Goal: Task Accomplishment & Management: Use online tool/utility

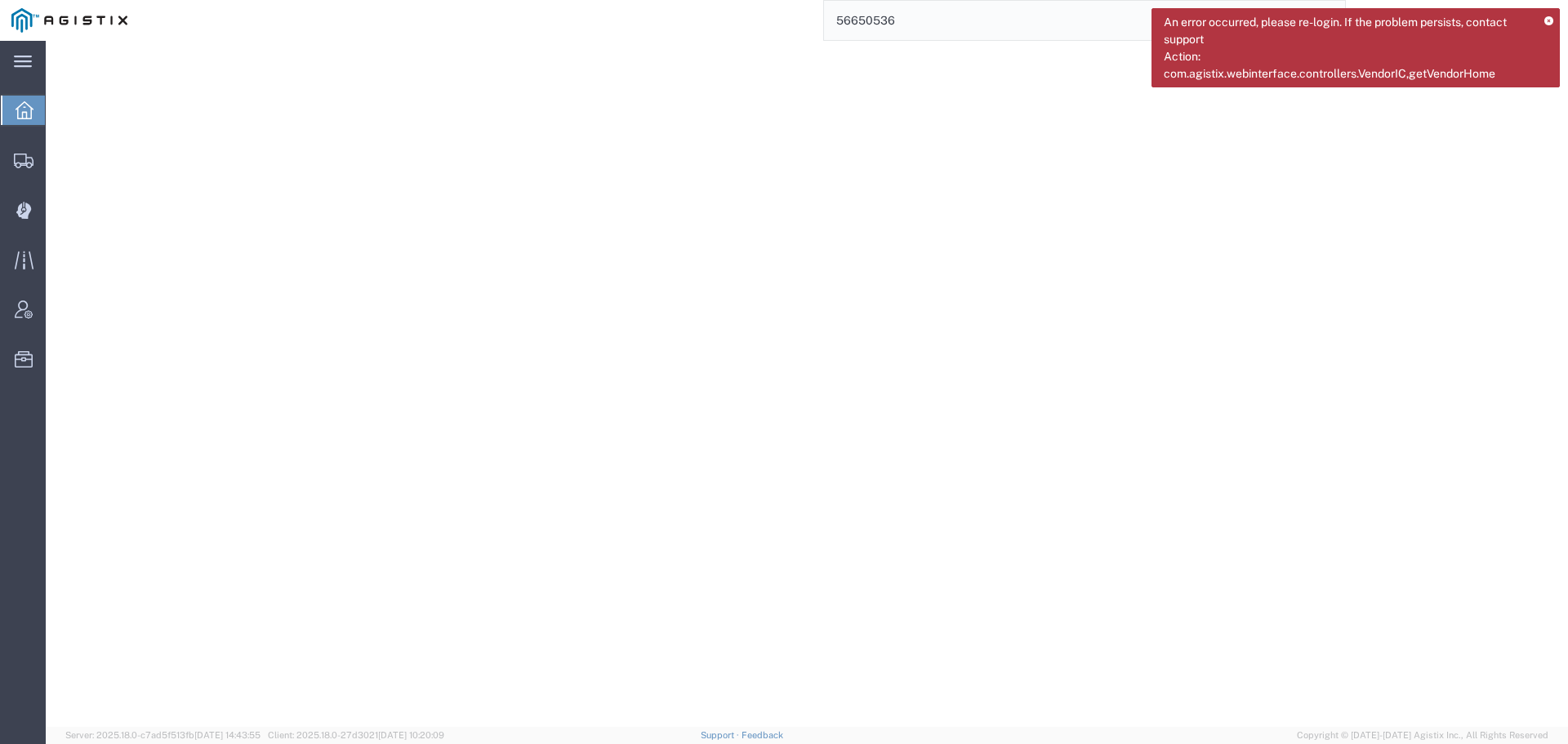
click at [25, 105] on icon at bounding box center [25, 110] width 18 height 18
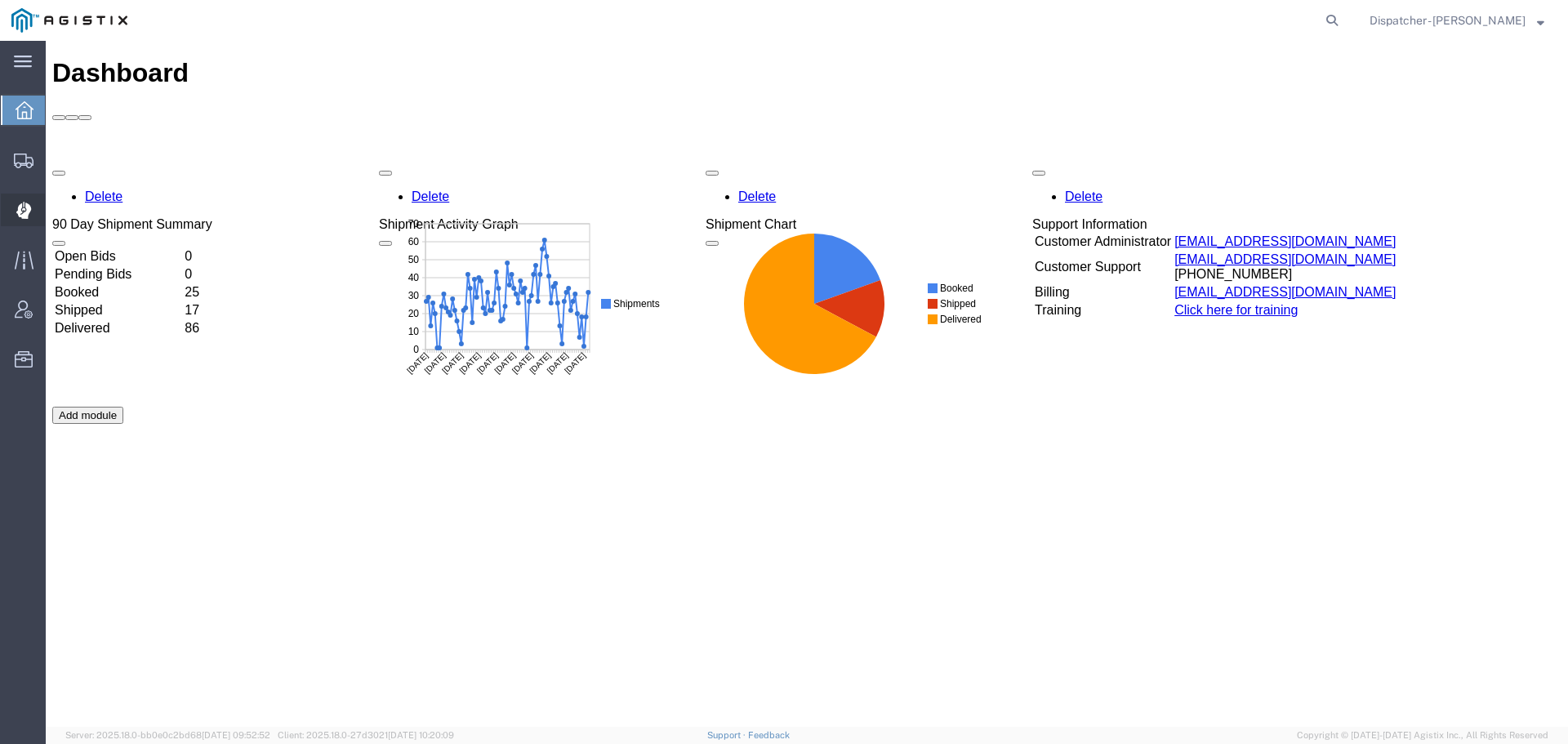
click at [24, 202] on icon at bounding box center [24, 210] width 16 height 17
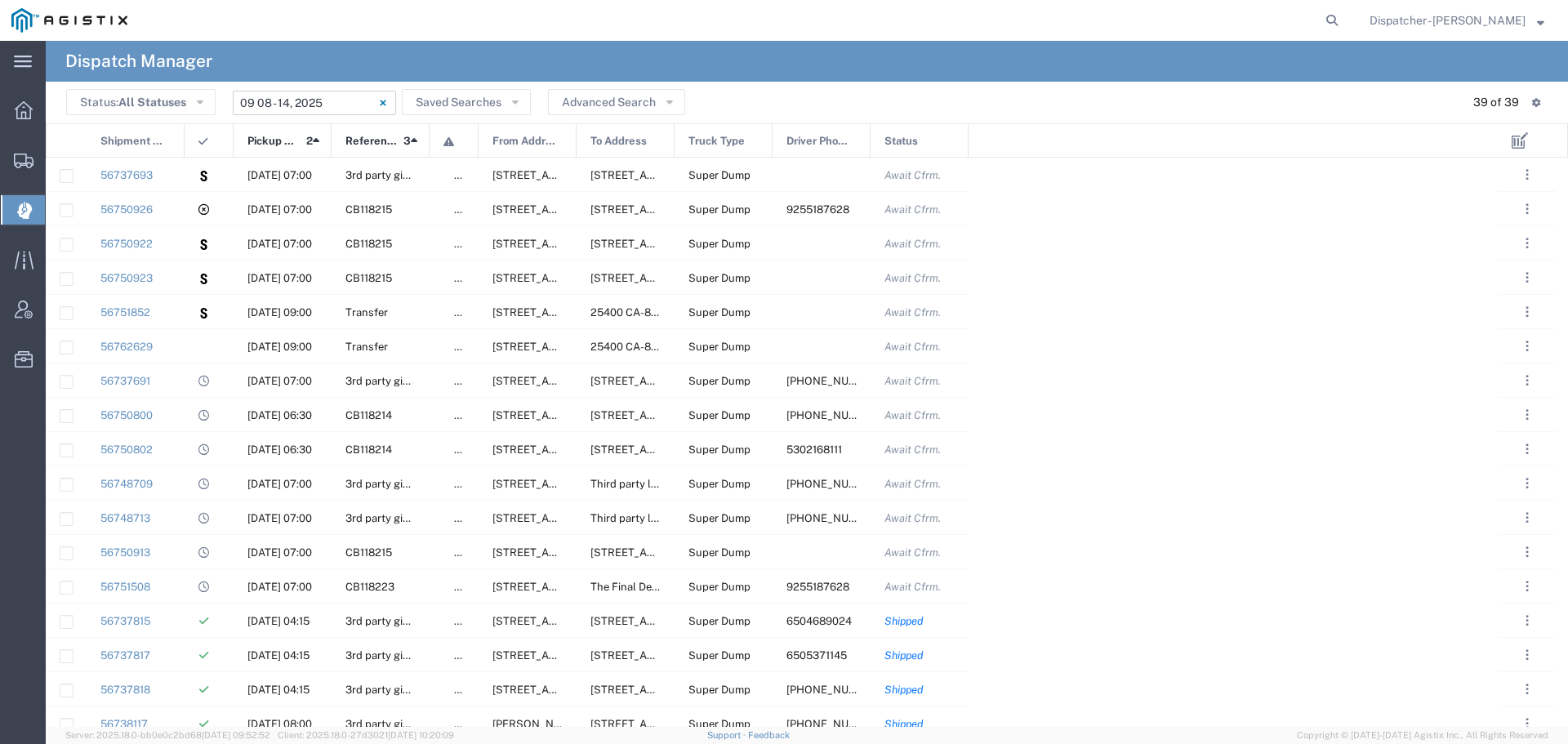
click at [321, 106] on input "[DATE] - [DATE]" at bounding box center [314, 103] width 163 height 25
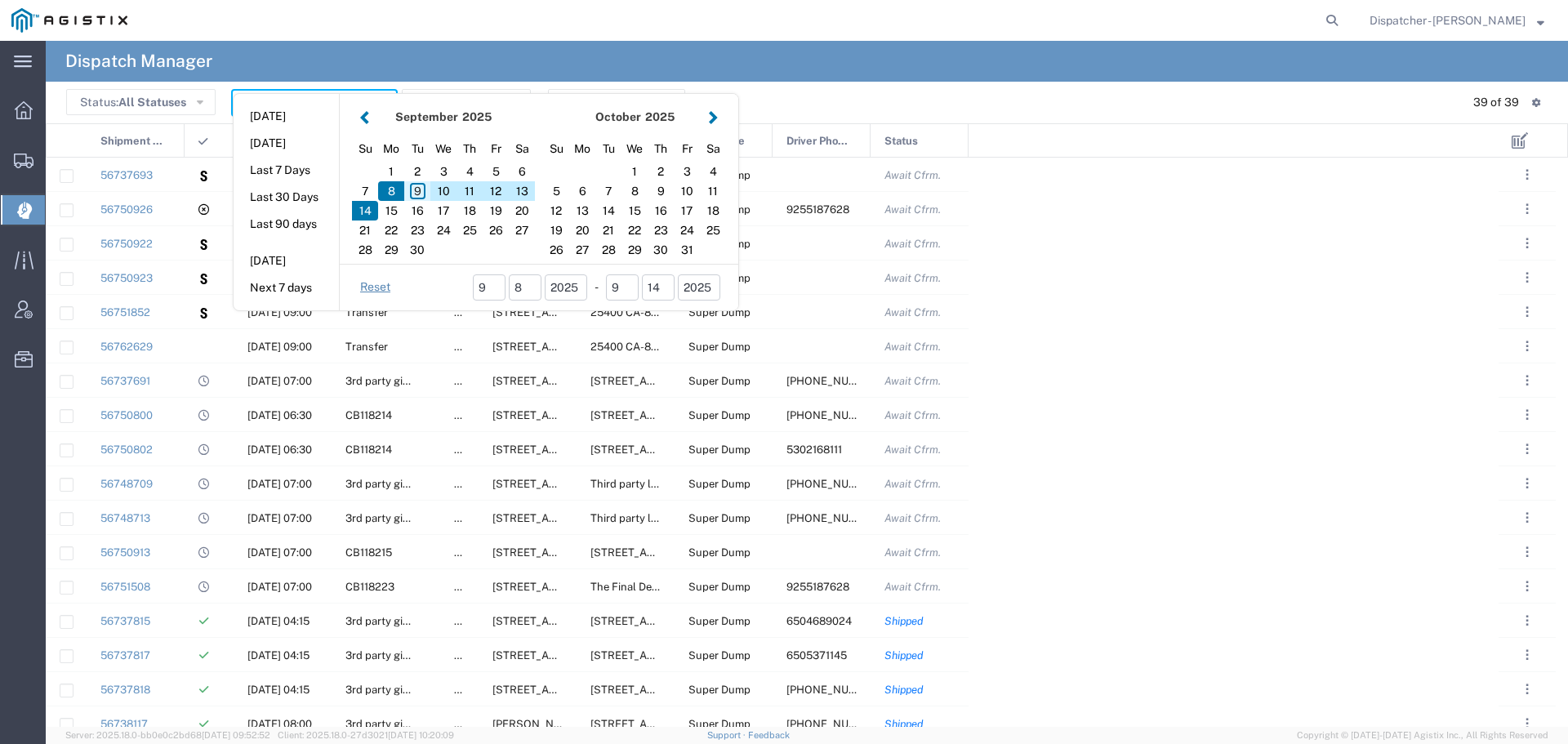
click at [416, 189] on div "9" at bounding box center [417, 191] width 26 height 20
drag, startPoint x: 416, startPoint y: 189, endPoint x: 421, endPoint y: 199, distance: 11.2
click at [421, 199] on div "9" at bounding box center [417, 191] width 26 height 20
type input "[DATE]"
type input "[DATE] - [DATE]"
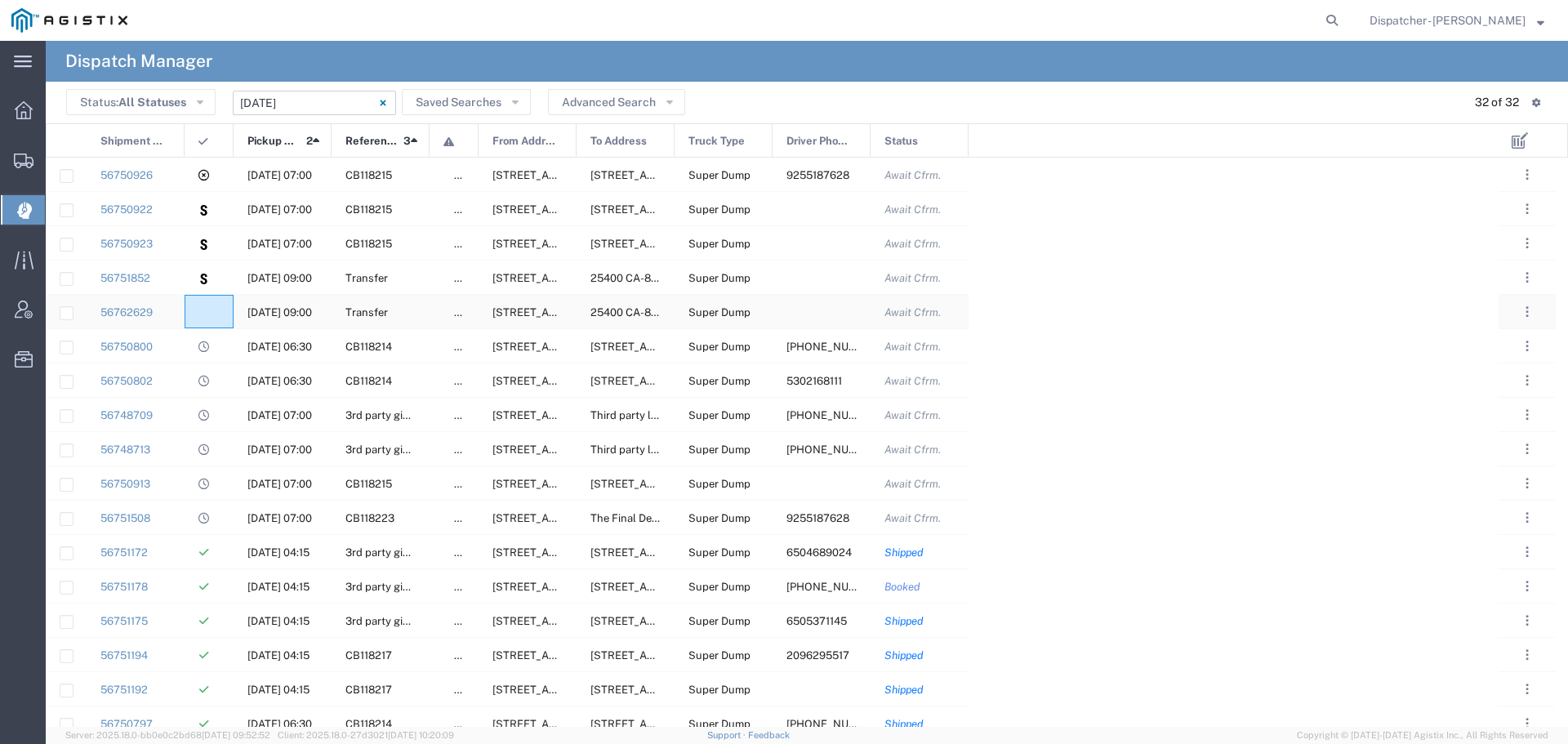
click at [201, 305] on div at bounding box center [209, 312] width 49 height 34
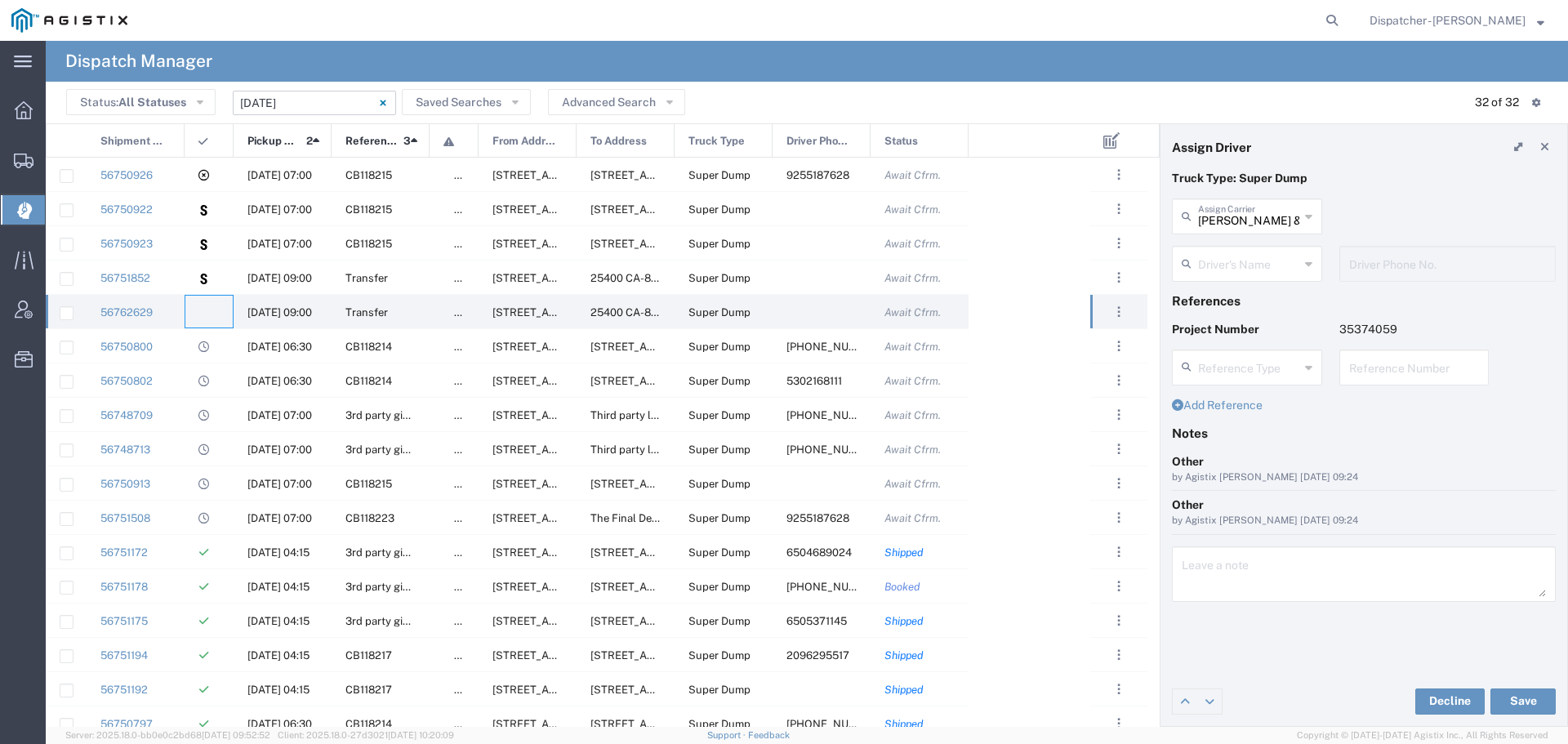
click at [1228, 259] on input "text" at bounding box center [1248, 262] width 101 height 29
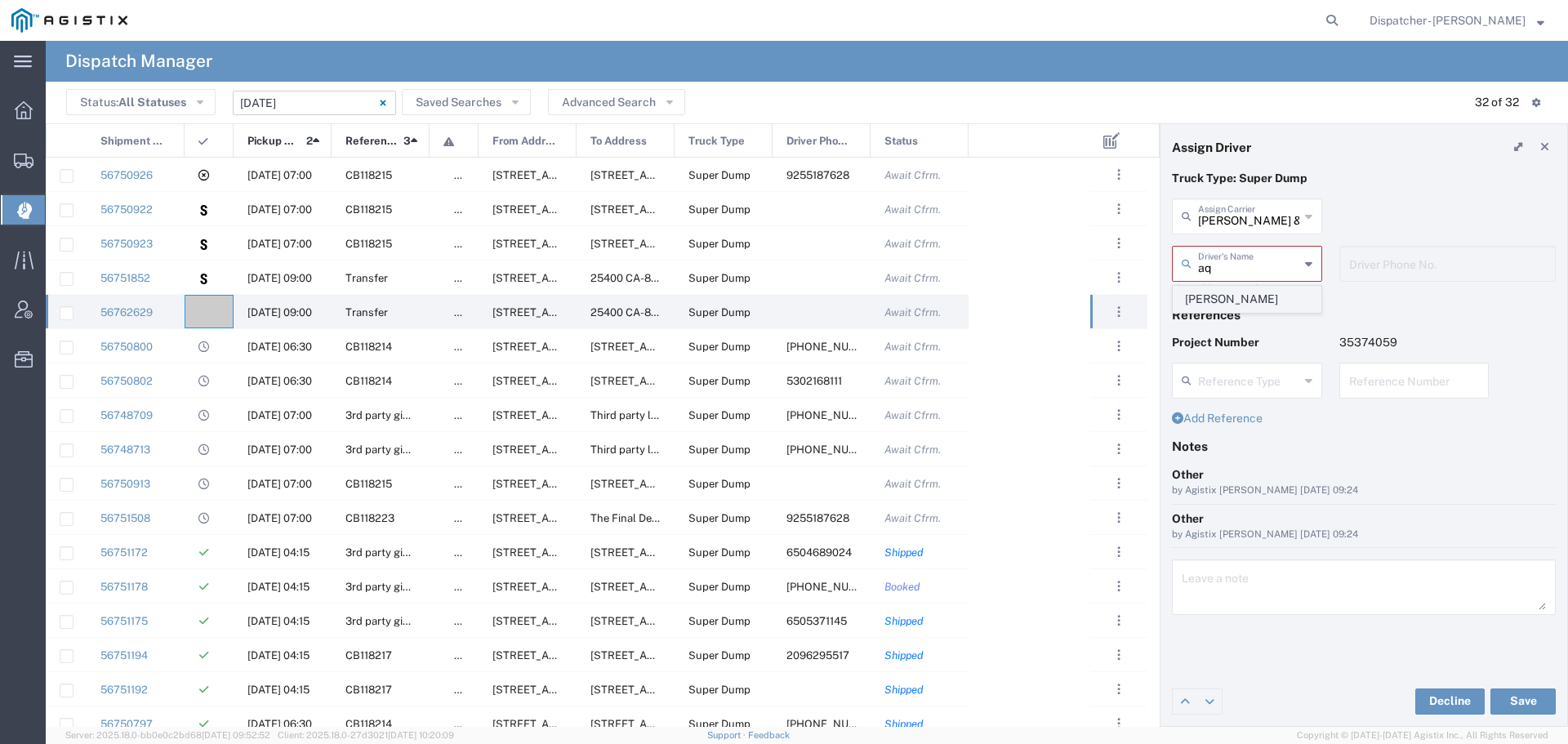
click at [1228, 301] on span "[PERSON_NAME]" at bounding box center [1247, 299] width 147 height 25
type input "[PERSON_NAME]"
type input "5106059971"
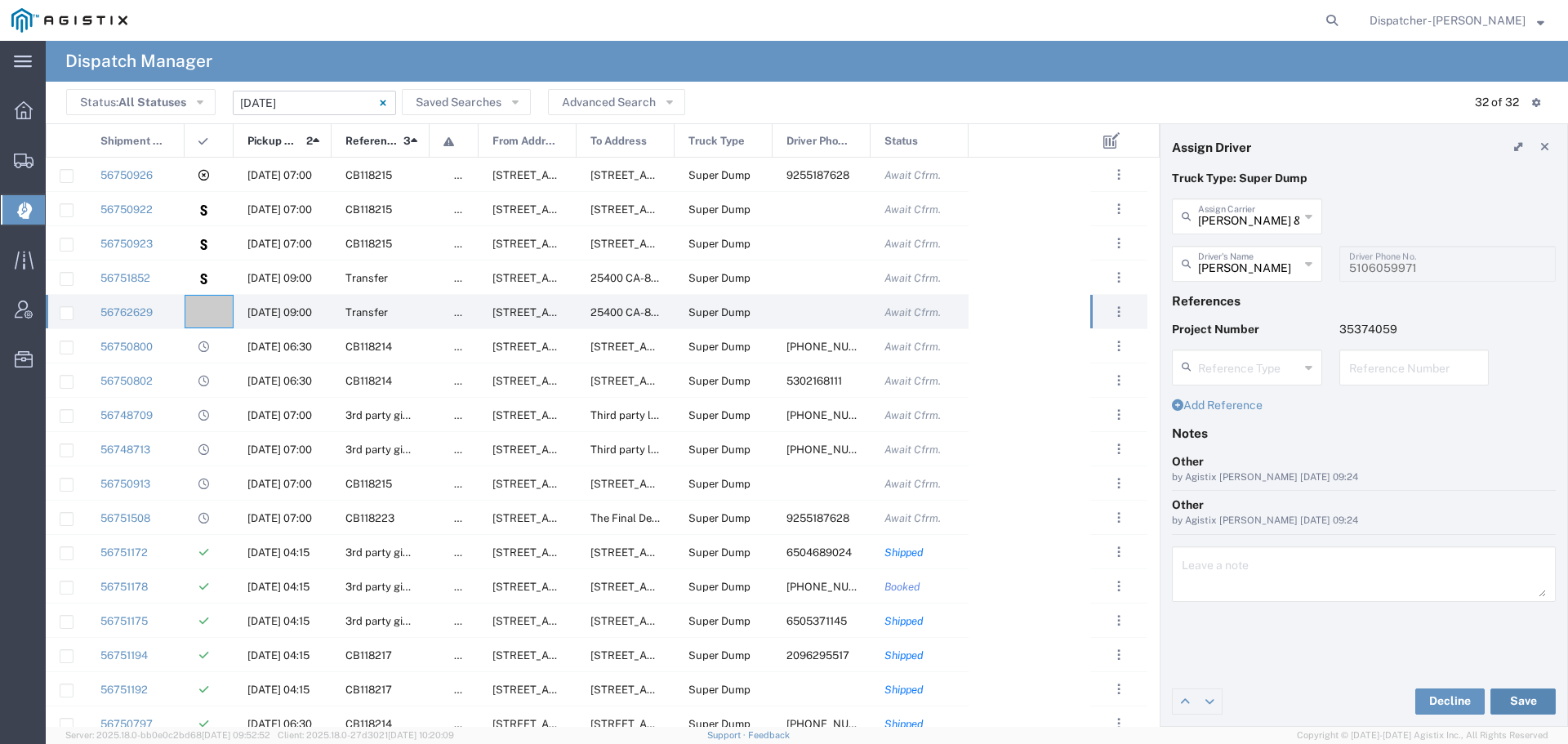
click at [1506, 696] on button "Save" at bounding box center [1524, 702] width 66 height 26
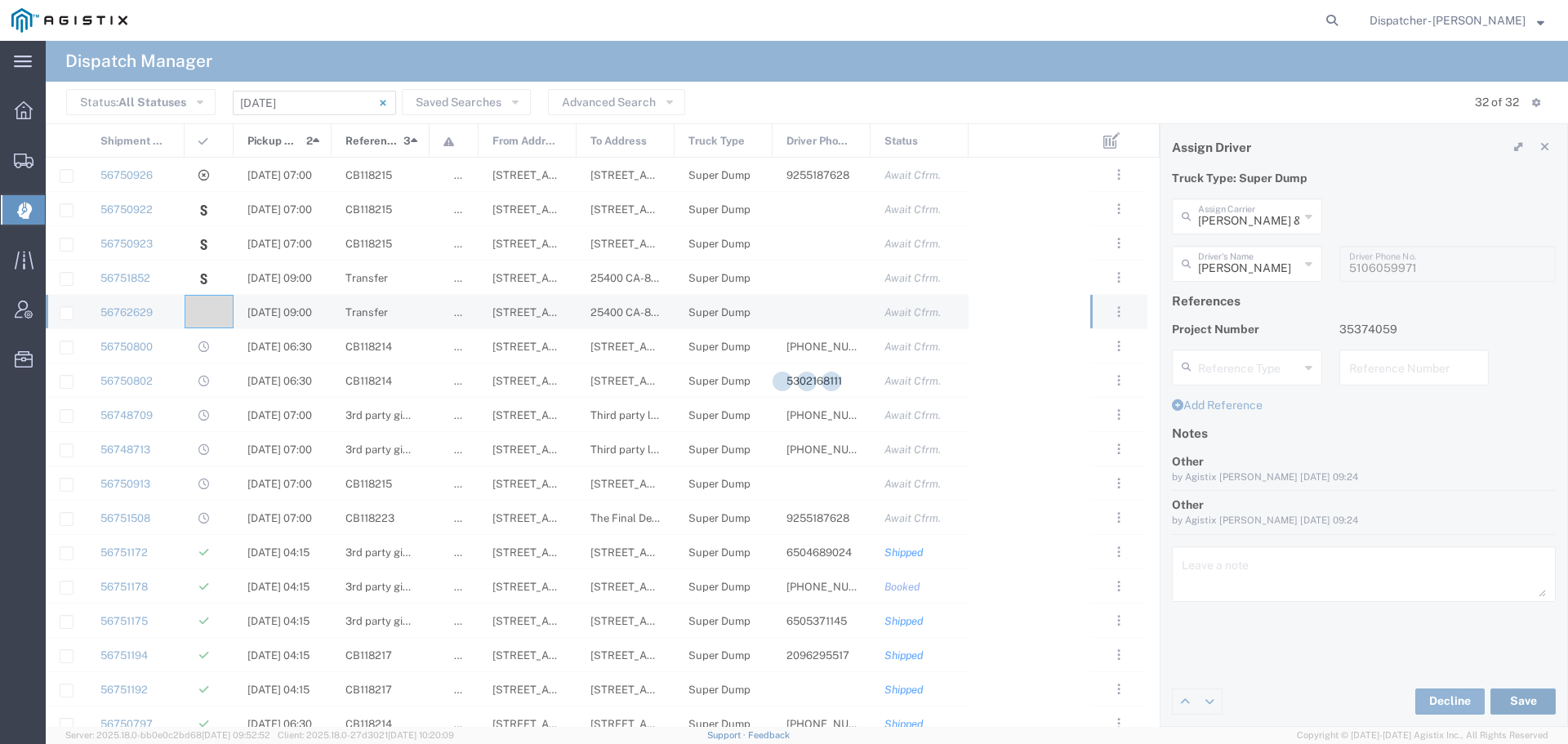
type input "[PERSON_NAME]"
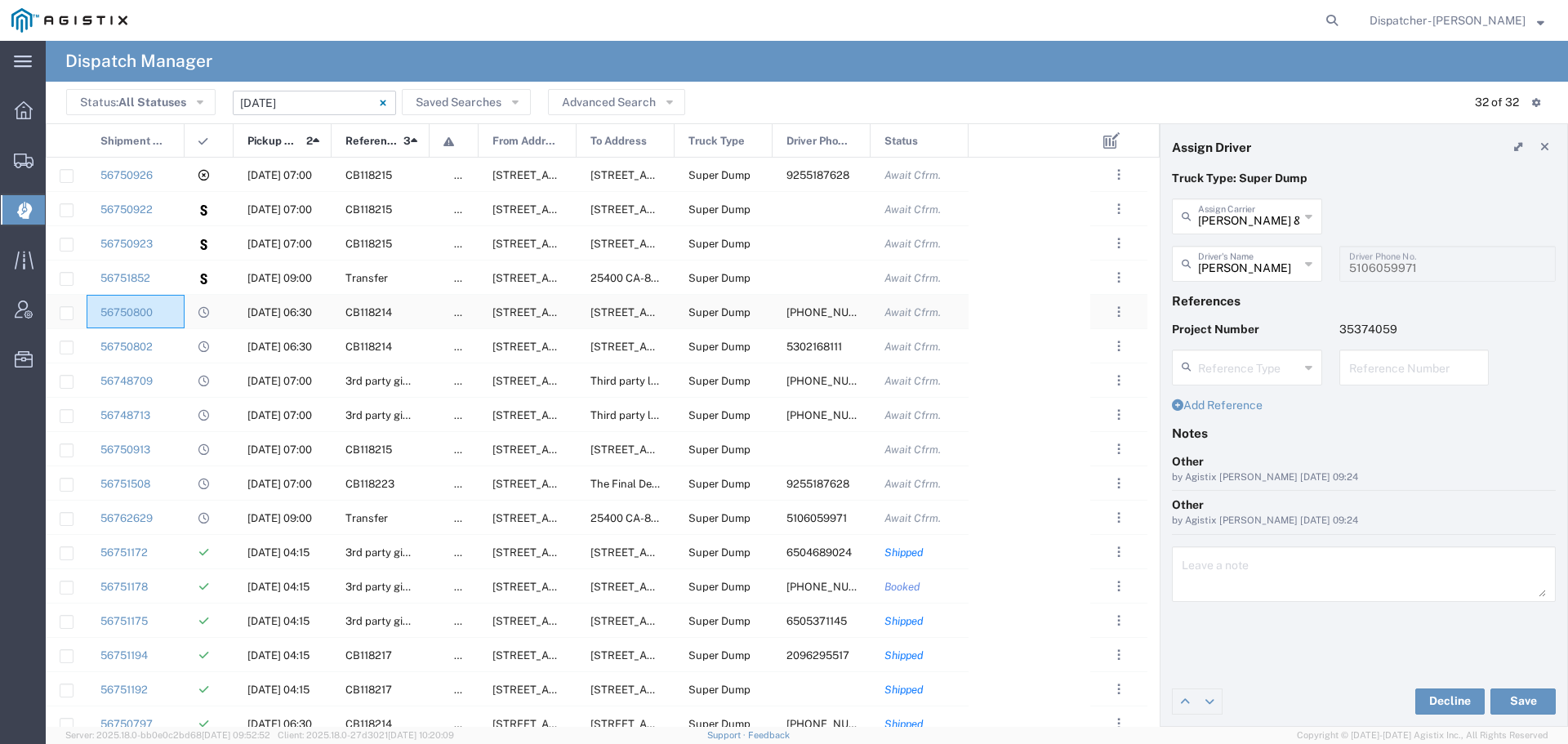
click at [179, 299] on div "56750800" at bounding box center [136, 312] width 98 height 34
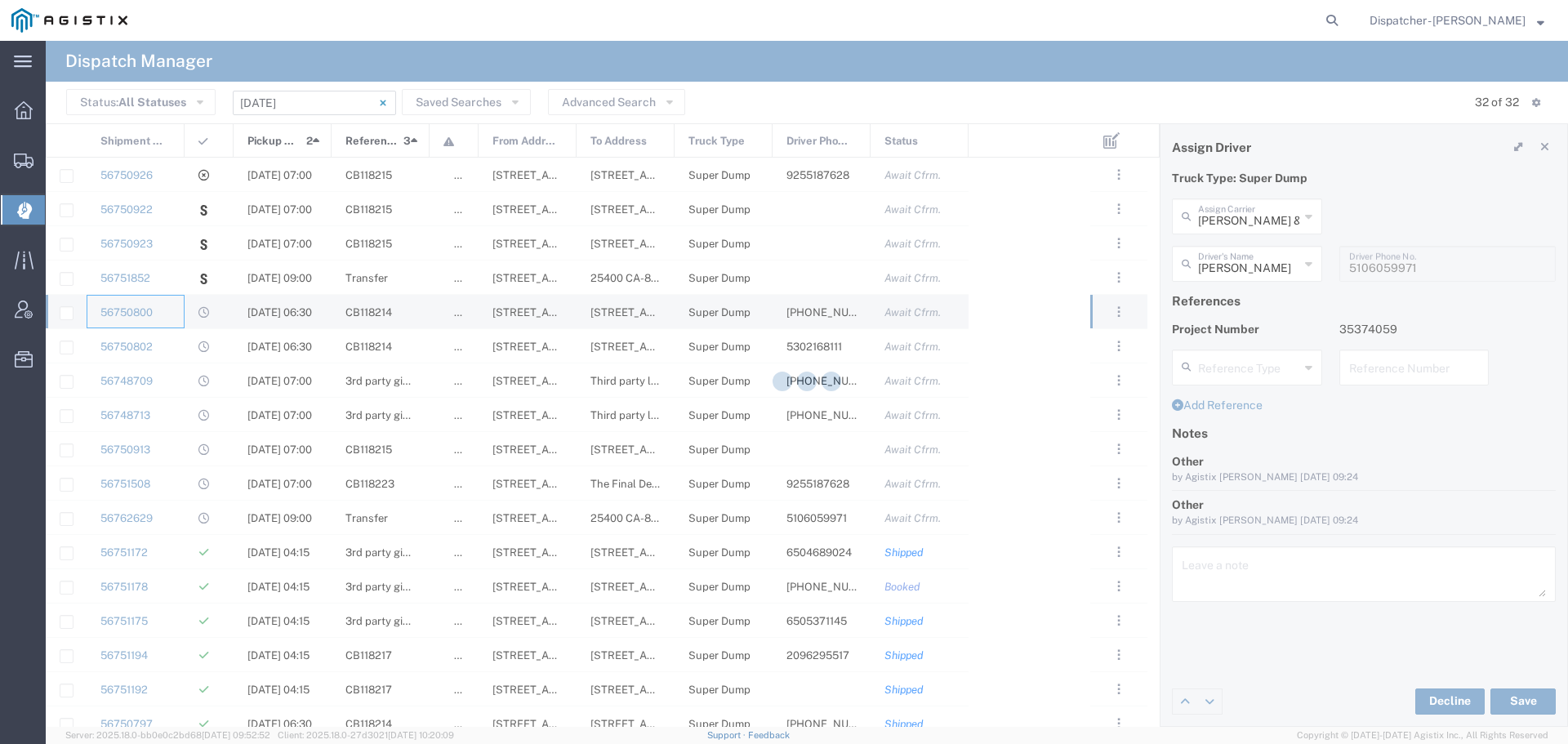
type input "[PERSON_NAME] and Sons Trucking Corp"
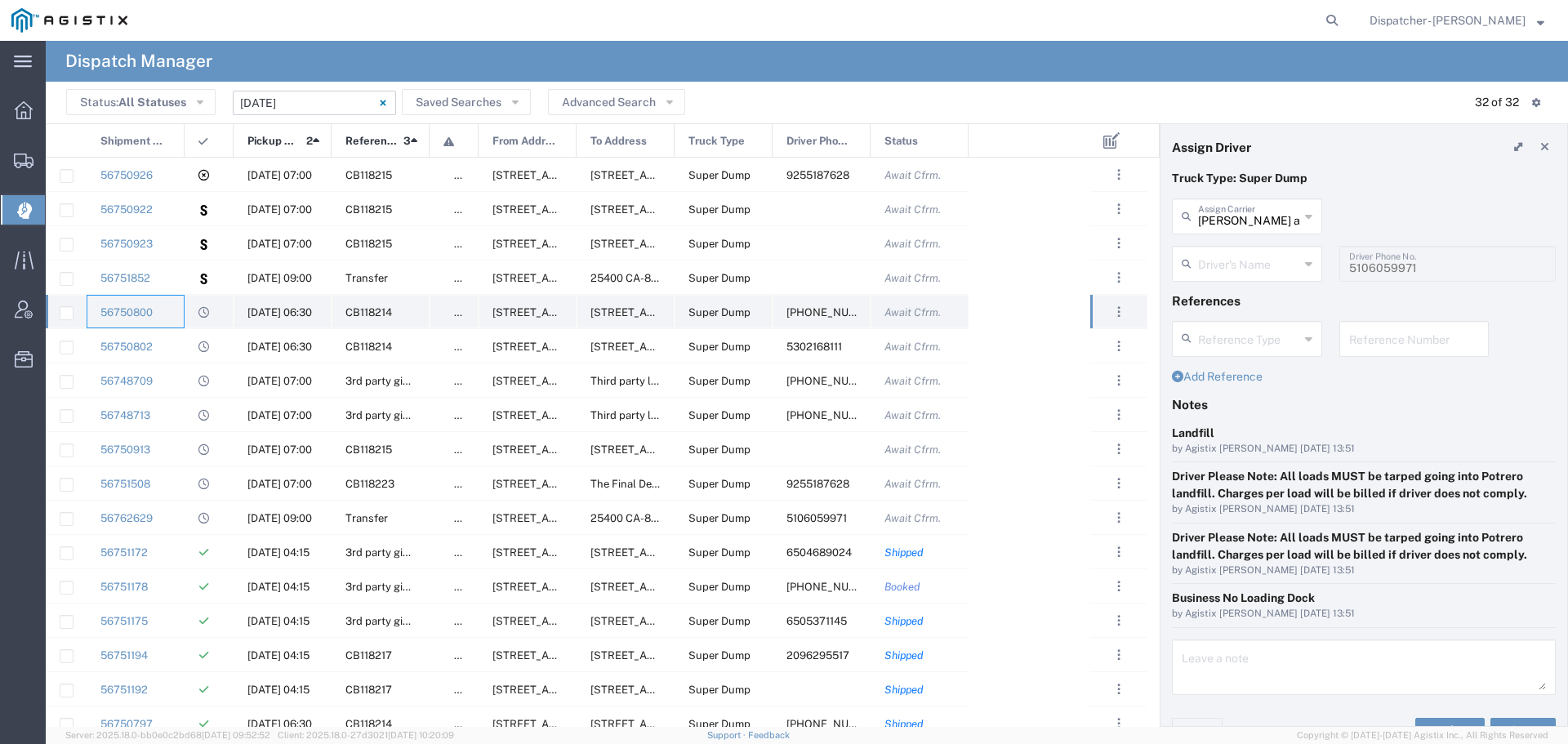
type input "[PERSON_NAME]"
type input "[PHONE_NUMBER]"
